Goal: Navigation & Orientation: Find specific page/section

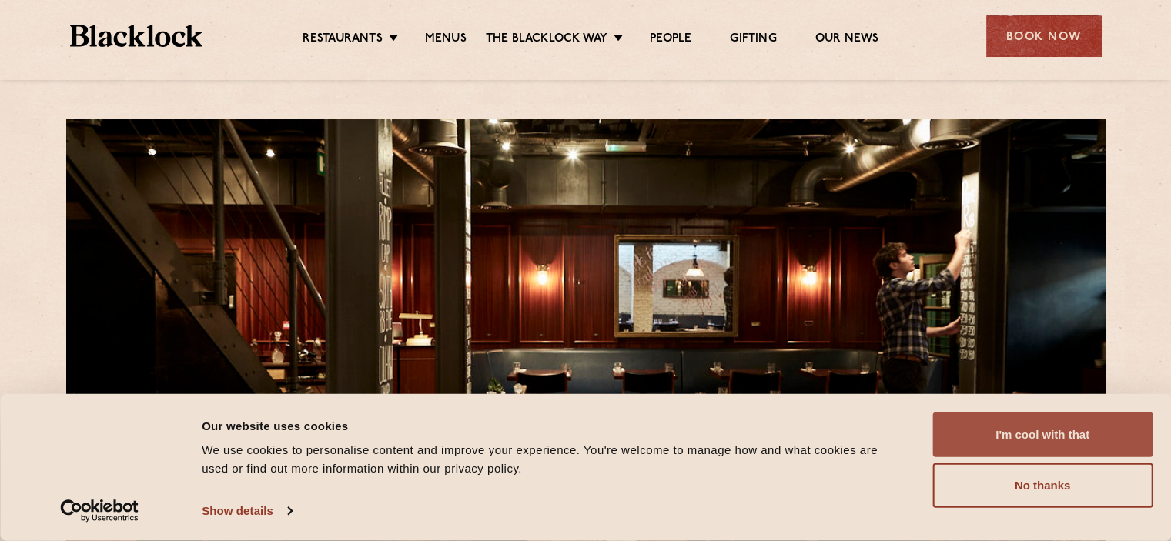
click at [1041, 430] on button "I'm cool with that" at bounding box center [1042, 435] width 220 height 45
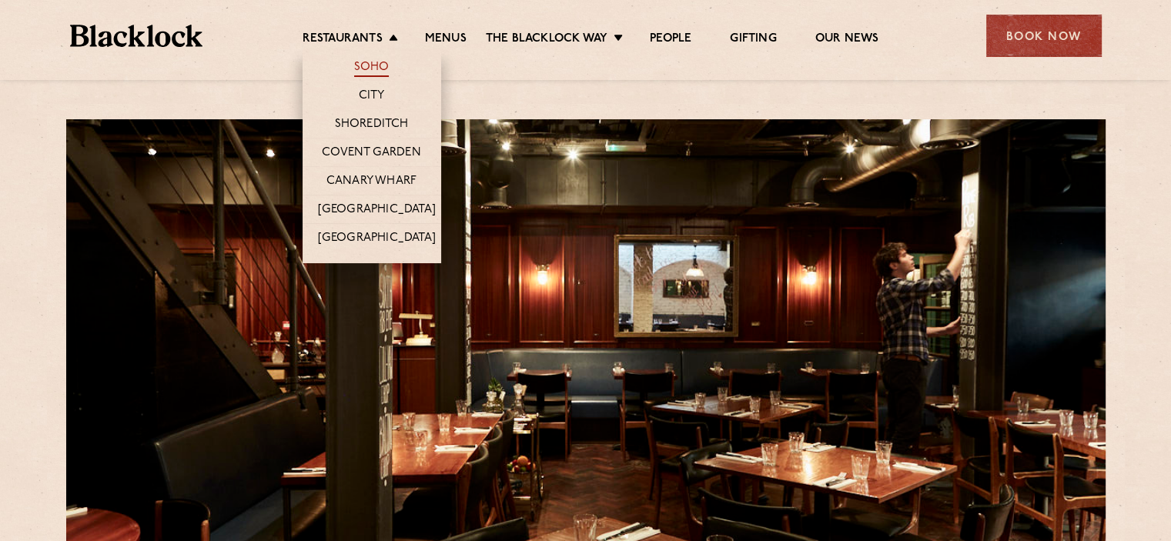
click at [380, 70] on link "Soho" at bounding box center [371, 68] width 35 height 17
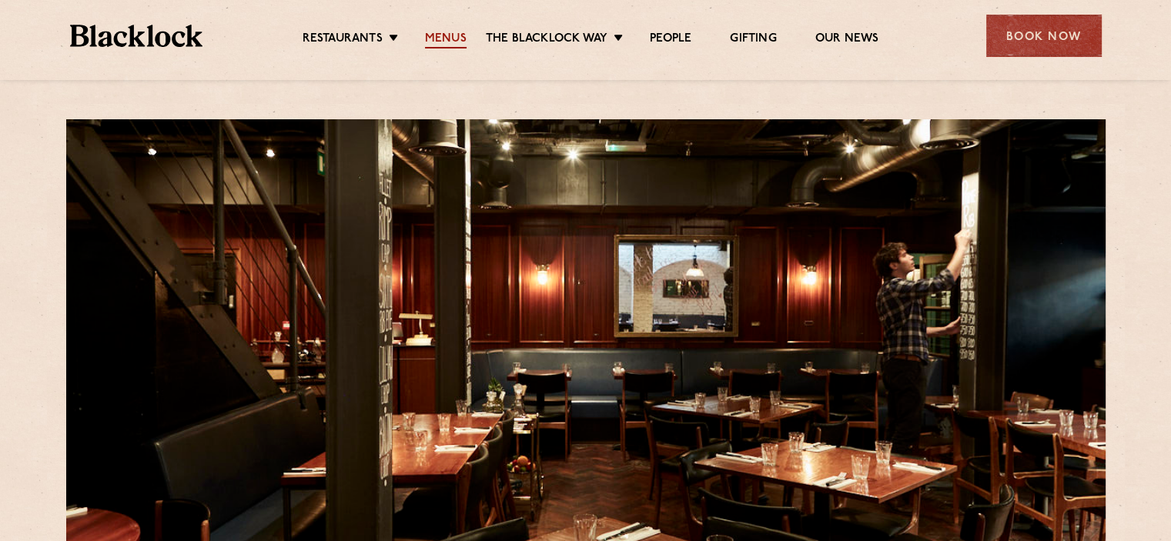
click at [449, 40] on link "Menus" at bounding box center [446, 40] width 42 height 17
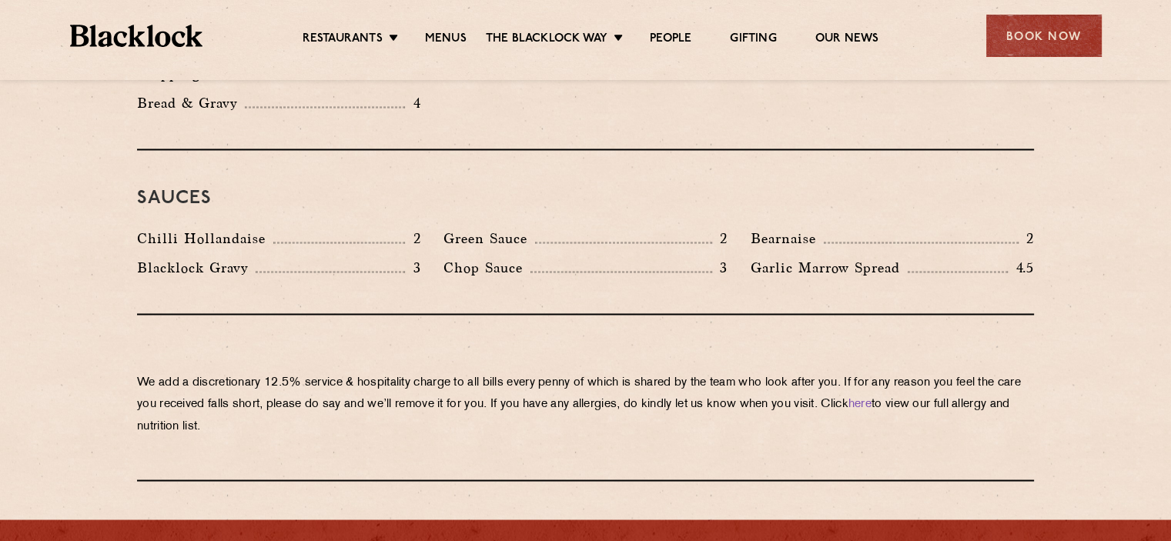
scroll to position [2774, 0]
